Goal: Ask a question

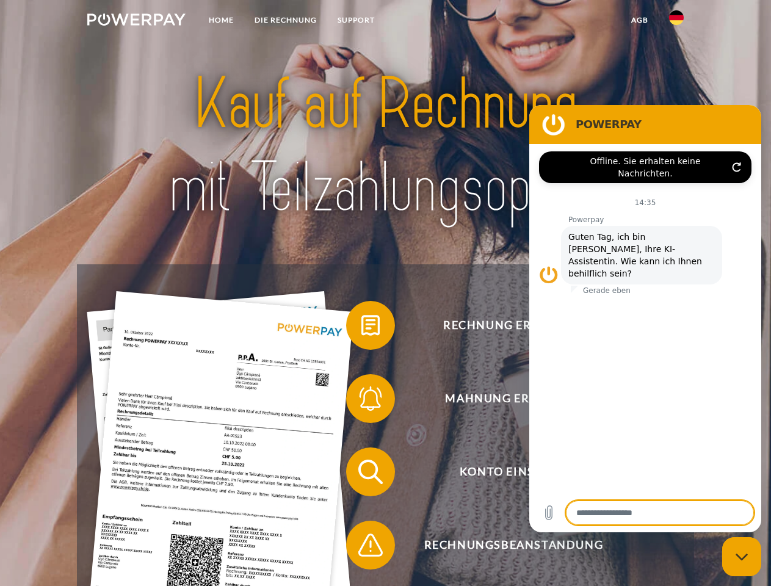
click at [136, 21] on img at bounding box center [136, 19] width 98 height 12
click at [676, 21] on img at bounding box center [676, 17] width 15 height 15
click at [639, 20] on link "agb" at bounding box center [640, 20] width 38 height 22
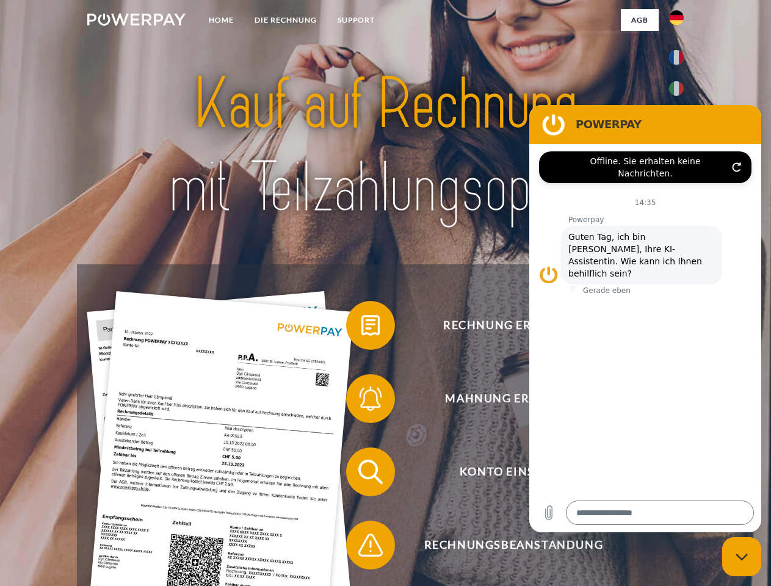
click at [361, 328] on span at bounding box center [352, 325] width 61 height 61
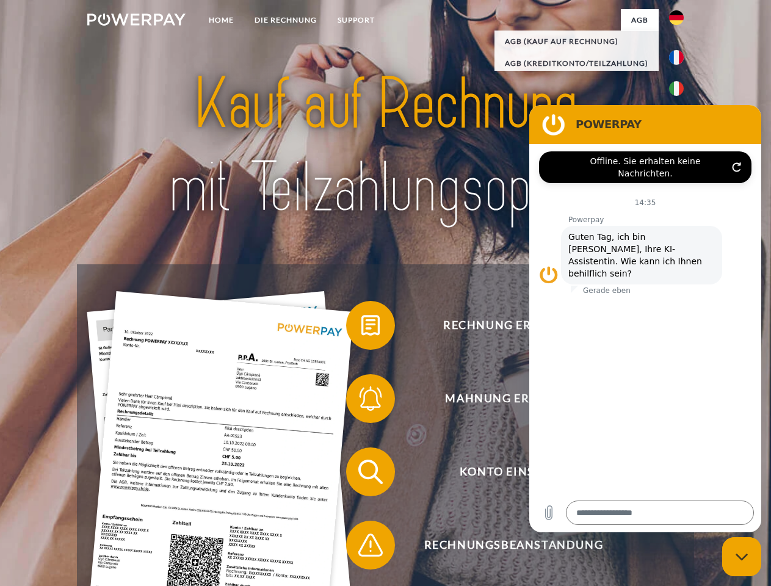
click at [361, 401] on span at bounding box center [352, 398] width 61 height 61
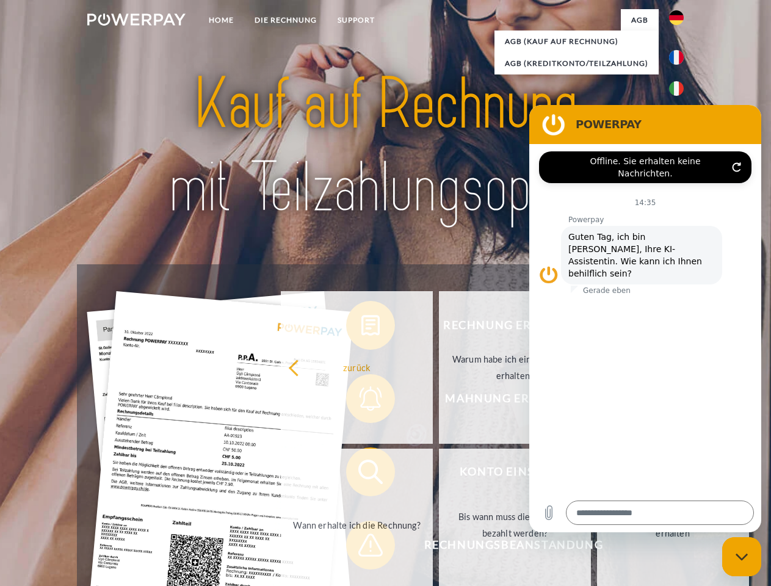
click at [439, 474] on link "Bis wann muss die Rechnung bezahlt werden?" at bounding box center [515, 525] width 152 height 153
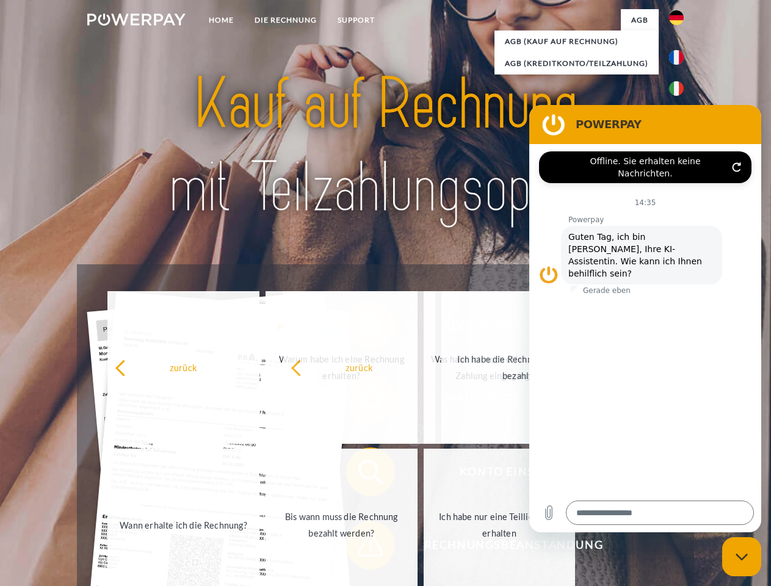
click at [361, 547] on span at bounding box center [352, 544] width 61 height 61
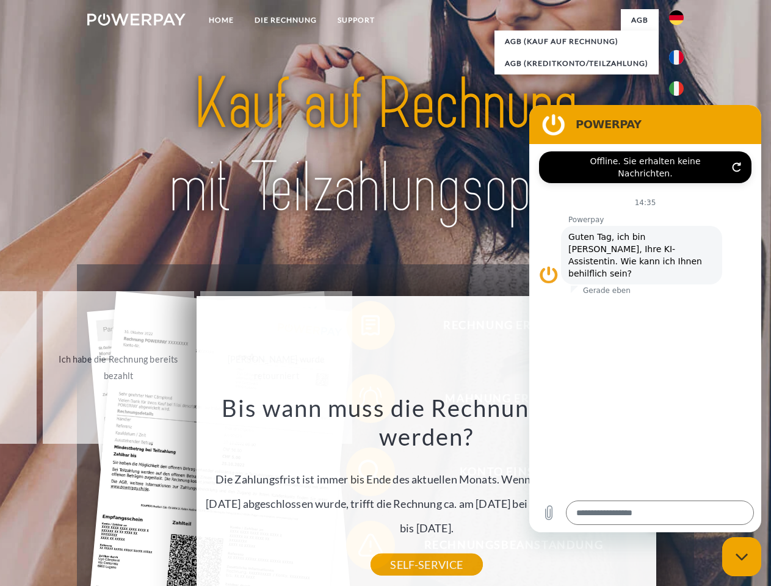
click at [741, 557] on icon "Messaging-Fenster schließen" at bounding box center [741, 557] width 13 height 8
type textarea "*"
